Goal: Task Accomplishment & Management: Manage account settings

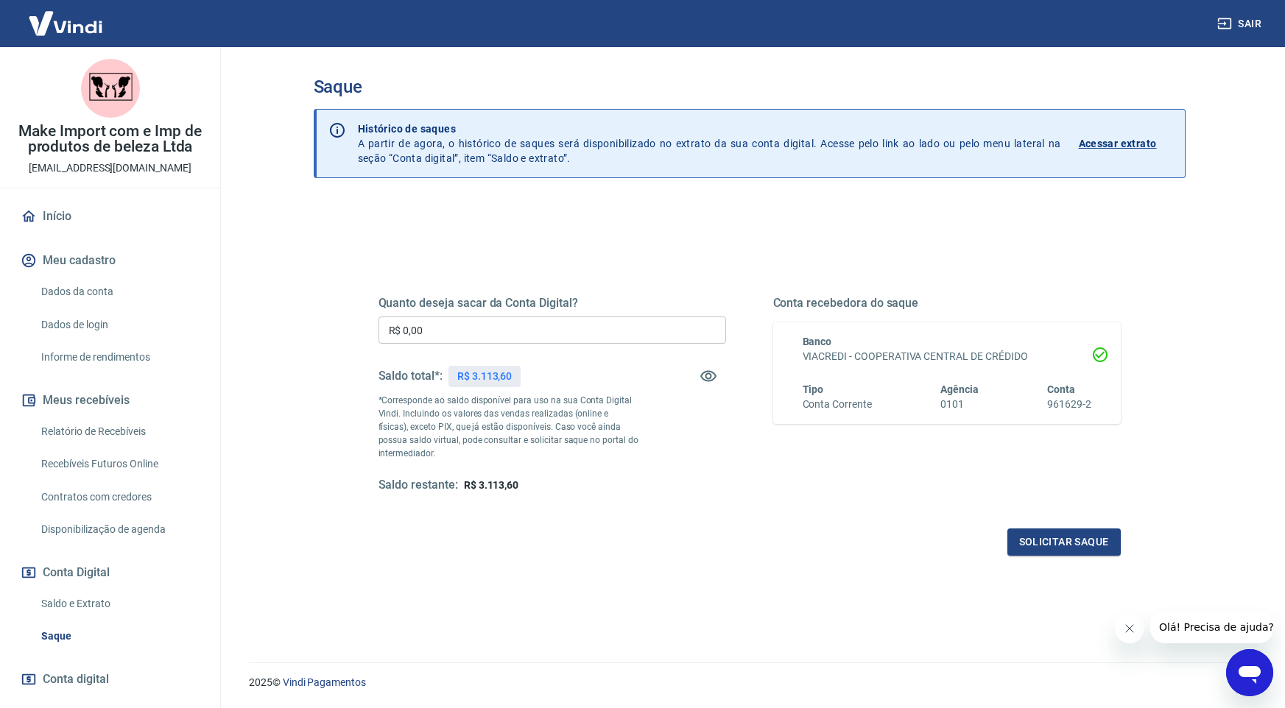
click at [518, 327] on input "R$ 0,00" at bounding box center [553, 330] width 348 height 27
click at [517, 327] on input "R$ 0,00" at bounding box center [553, 330] width 348 height 27
type input "R$ 3.113,00"
click at [1020, 543] on button "Solicitar saque" at bounding box center [1063, 542] width 113 height 27
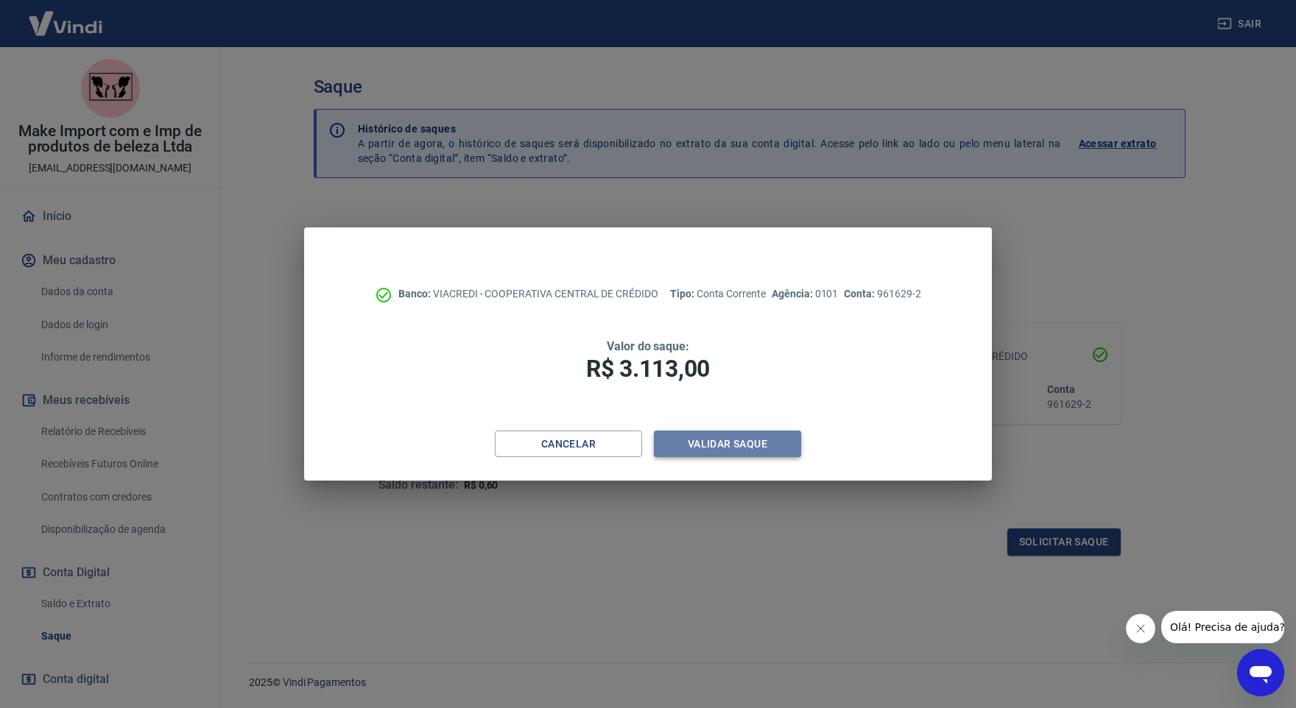
click at [751, 443] on button "Validar saque" at bounding box center [727, 444] width 147 height 27
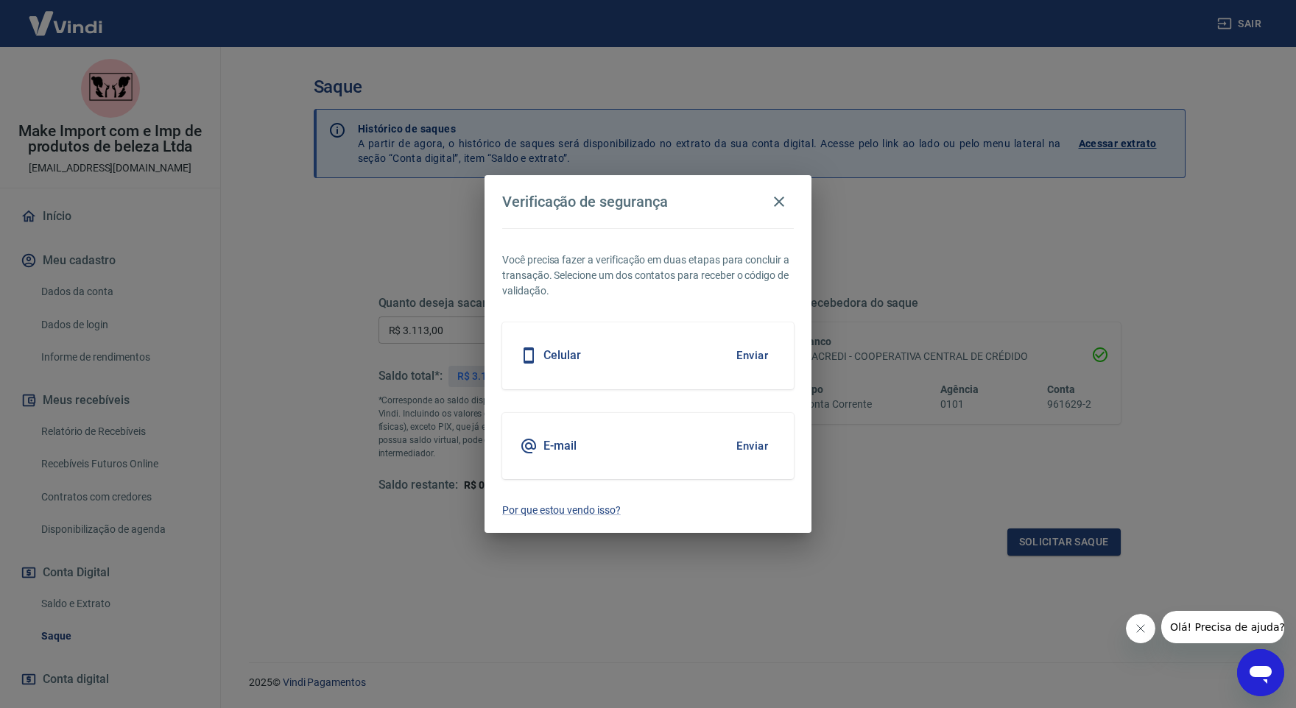
click at [749, 446] on button "Enviar" at bounding box center [752, 446] width 48 height 31
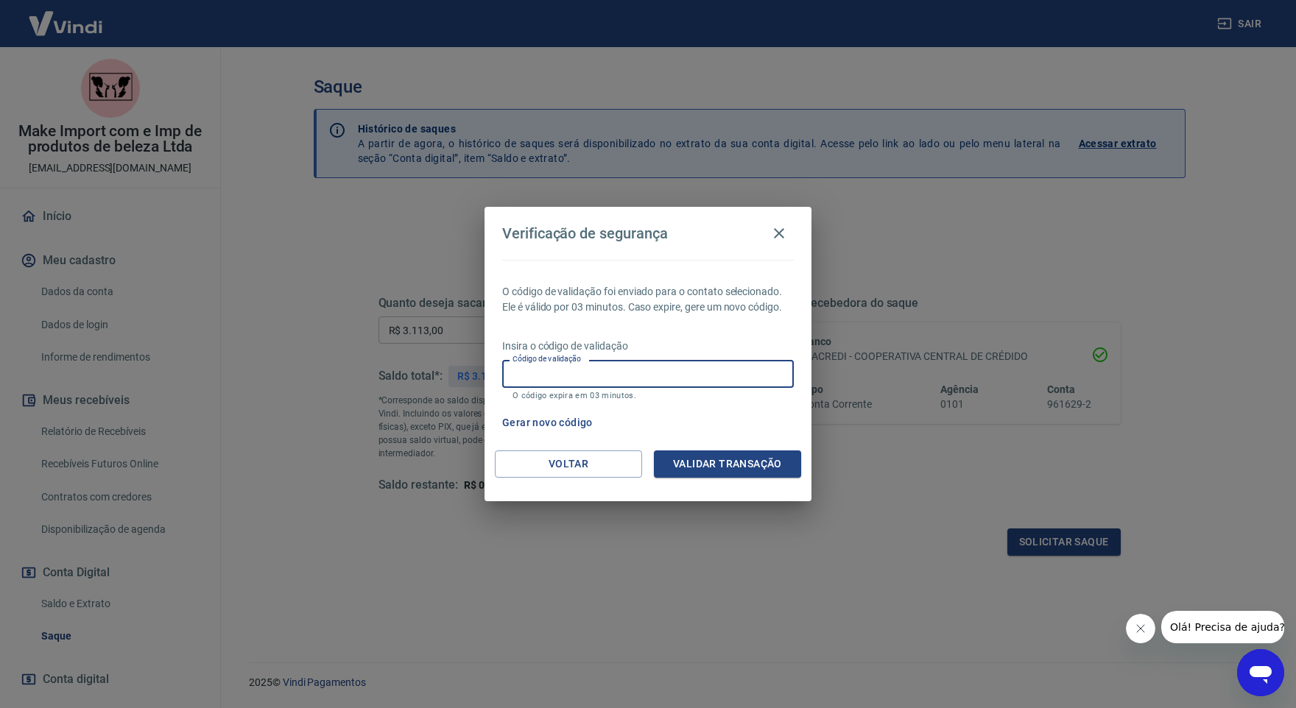
click at [746, 380] on input "Código de validação" at bounding box center [648, 373] width 292 height 27
type input "377572"
click at [763, 467] on button "Validar transação" at bounding box center [727, 464] width 147 height 27
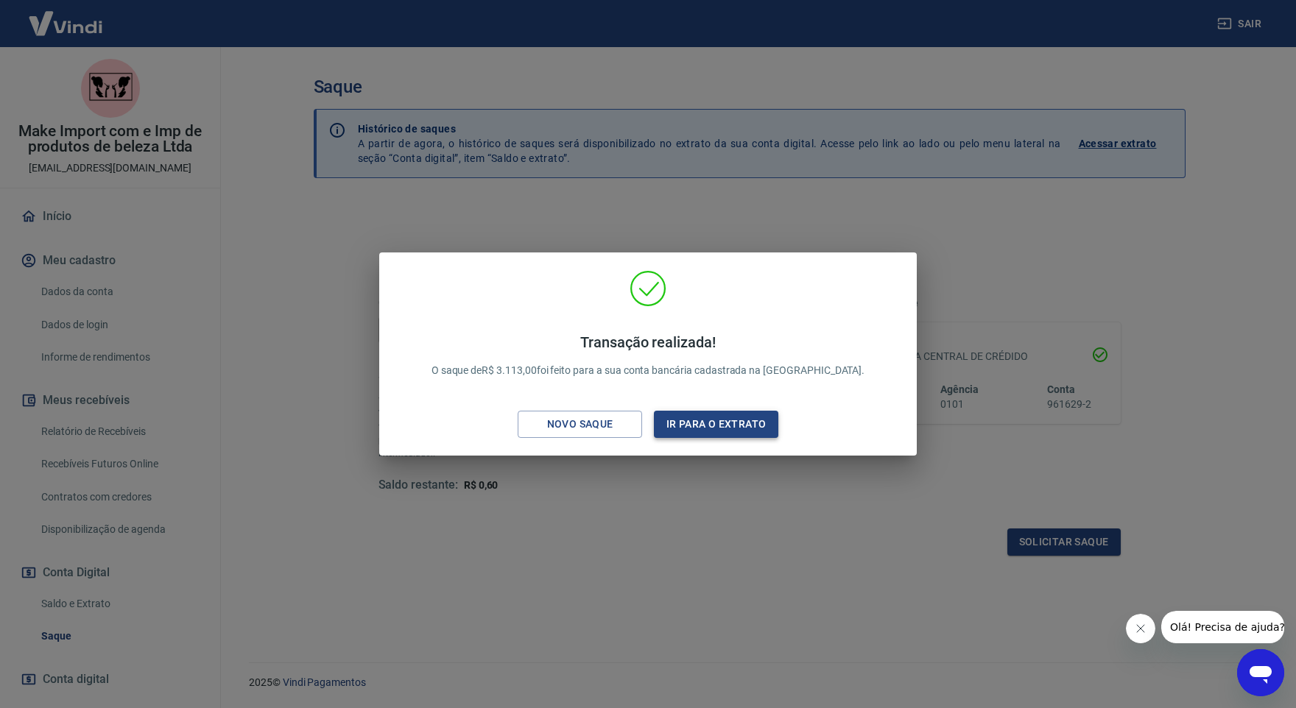
click at [708, 425] on button "Ir para o extrato" at bounding box center [716, 424] width 124 height 27
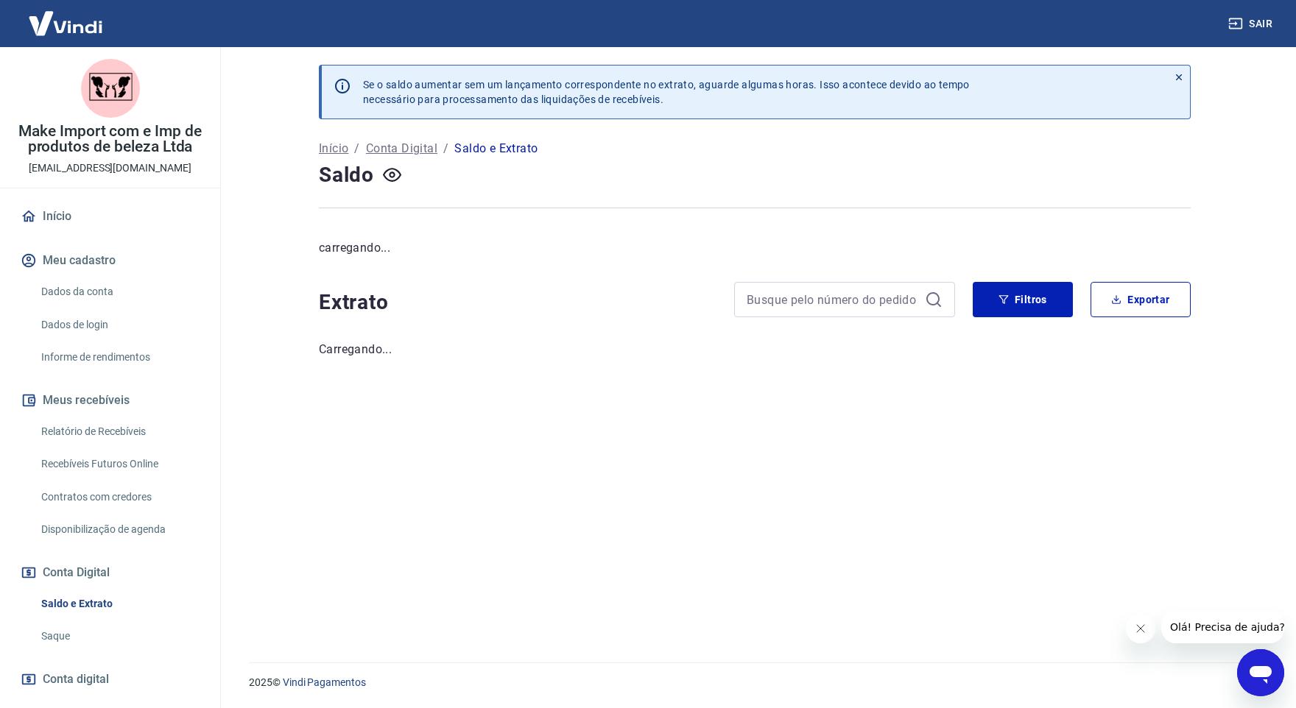
click at [146, 437] on link "Relatório de Recebíveis" at bounding box center [118, 432] width 167 height 30
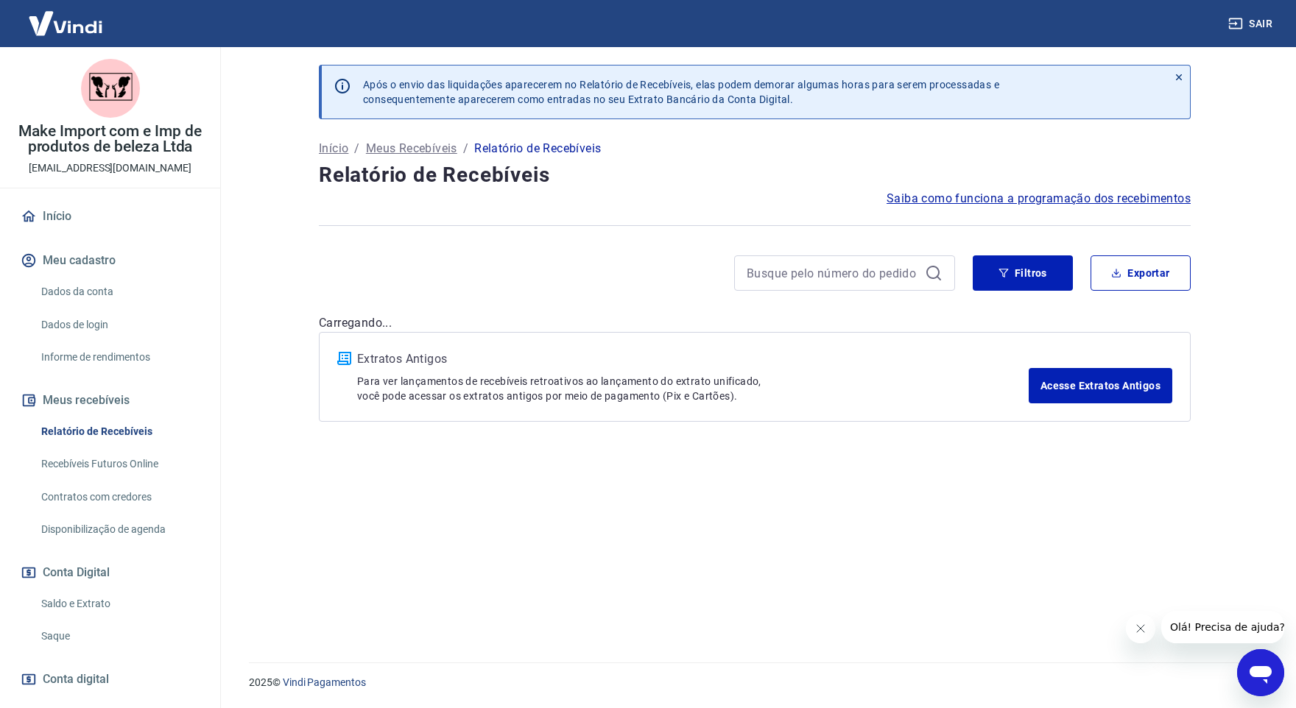
click at [128, 432] on link "Relatório de Recebíveis" at bounding box center [118, 432] width 167 height 30
